Goal: Find specific page/section: Find specific page/section

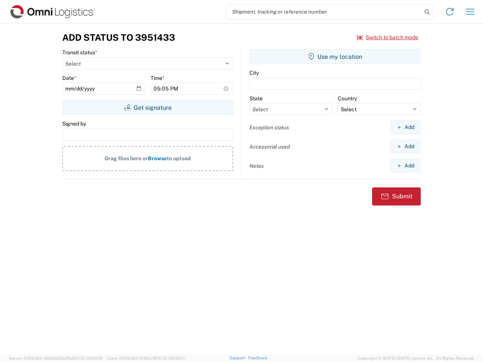
click at [324, 12] on input "search" at bounding box center [325, 12] width 196 height 14
click at [427, 12] on icon at bounding box center [427, 12] width 11 height 11
click at [450, 12] on icon at bounding box center [450, 12] width 12 height 12
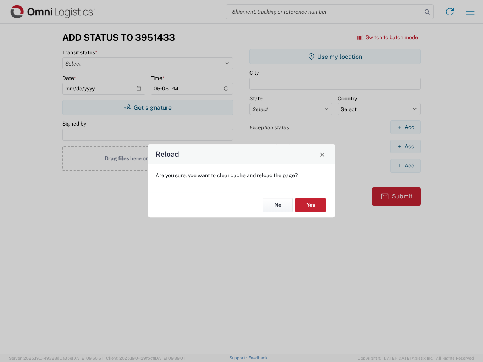
click at [470, 12] on div "Reload Are you sure, you want to clear cache and reload the page? No Yes" at bounding box center [241, 181] width 483 height 362
click at [388, 37] on div "Reload Are you sure, you want to clear cache and reload the page? No Yes" at bounding box center [241, 181] width 483 height 362
click at [148, 108] on div "Reload Are you sure, you want to clear cache and reload the page? No Yes" at bounding box center [241, 181] width 483 height 362
click at [335, 57] on div "Reload Are you sure, you want to clear cache and reload the page? No Yes" at bounding box center [241, 181] width 483 height 362
click at [405, 127] on div "Reload Are you sure, you want to clear cache and reload the page? No Yes" at bounding box center [241, 181] width 483 height 362
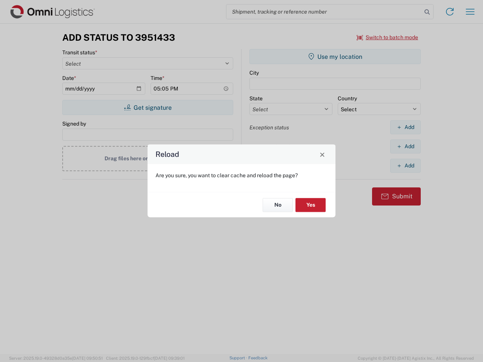
click at [405, 146] on div "Reload Are you sure, you want to clear cache and reload the page? No Yes" at bounding box center [241, 181] width 483 height 362
click at [405, 166] on div "Reload Are you sure, you want to clear cache and reload the page? No Yes" at bounding box center [241, 181] width 483 height 362
